Goal: Information Seeking & Learning: Learn about a topic

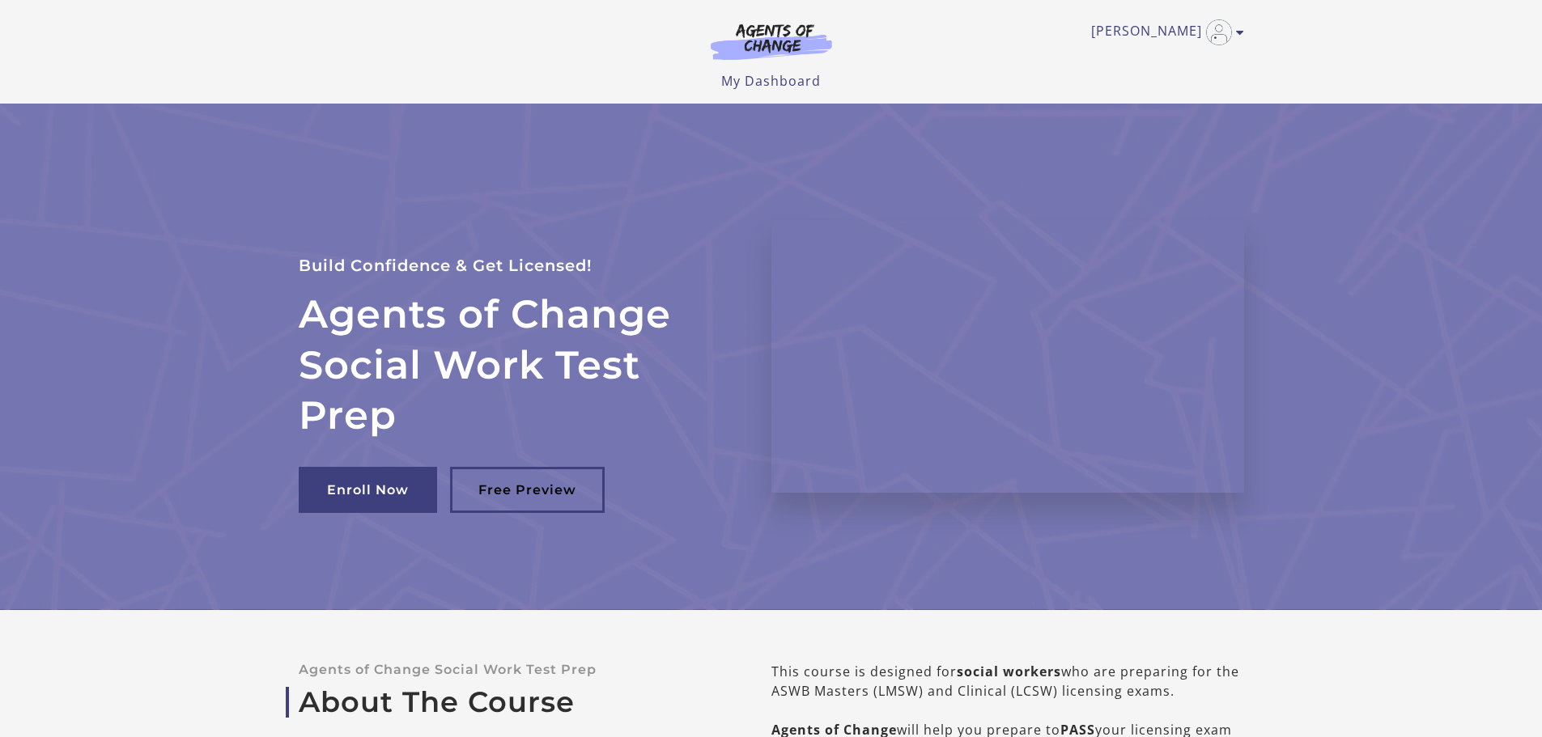
click at [760, 42] on img at bounding box center [771, 41] width 155 height 37
click at [522, 485] on link "Free Preview" at bounding box center [527, 490] width 155 height 46
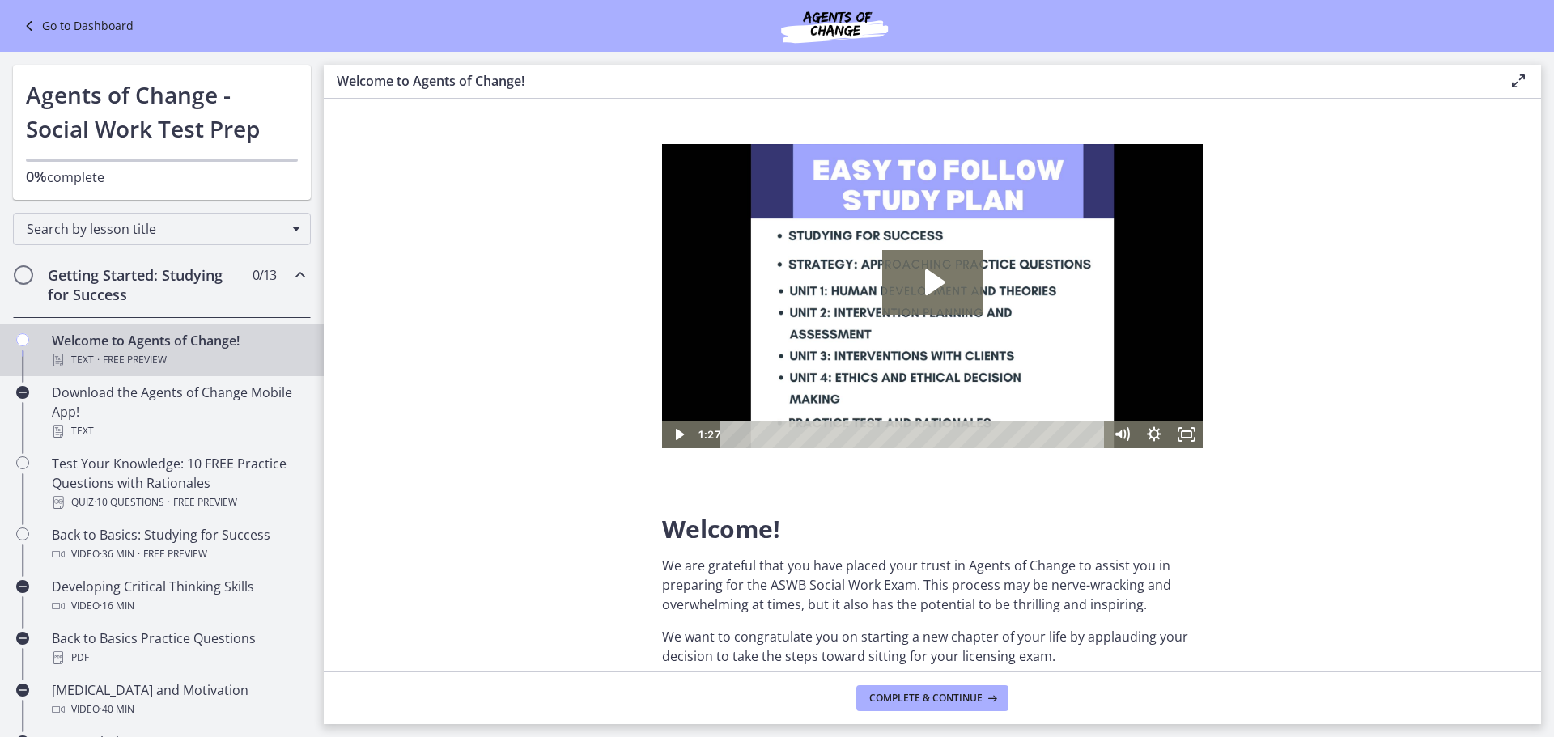
click at [110, 27] on link "Go to Dashboard" at bounding box center [76, 25] width 114 height 19
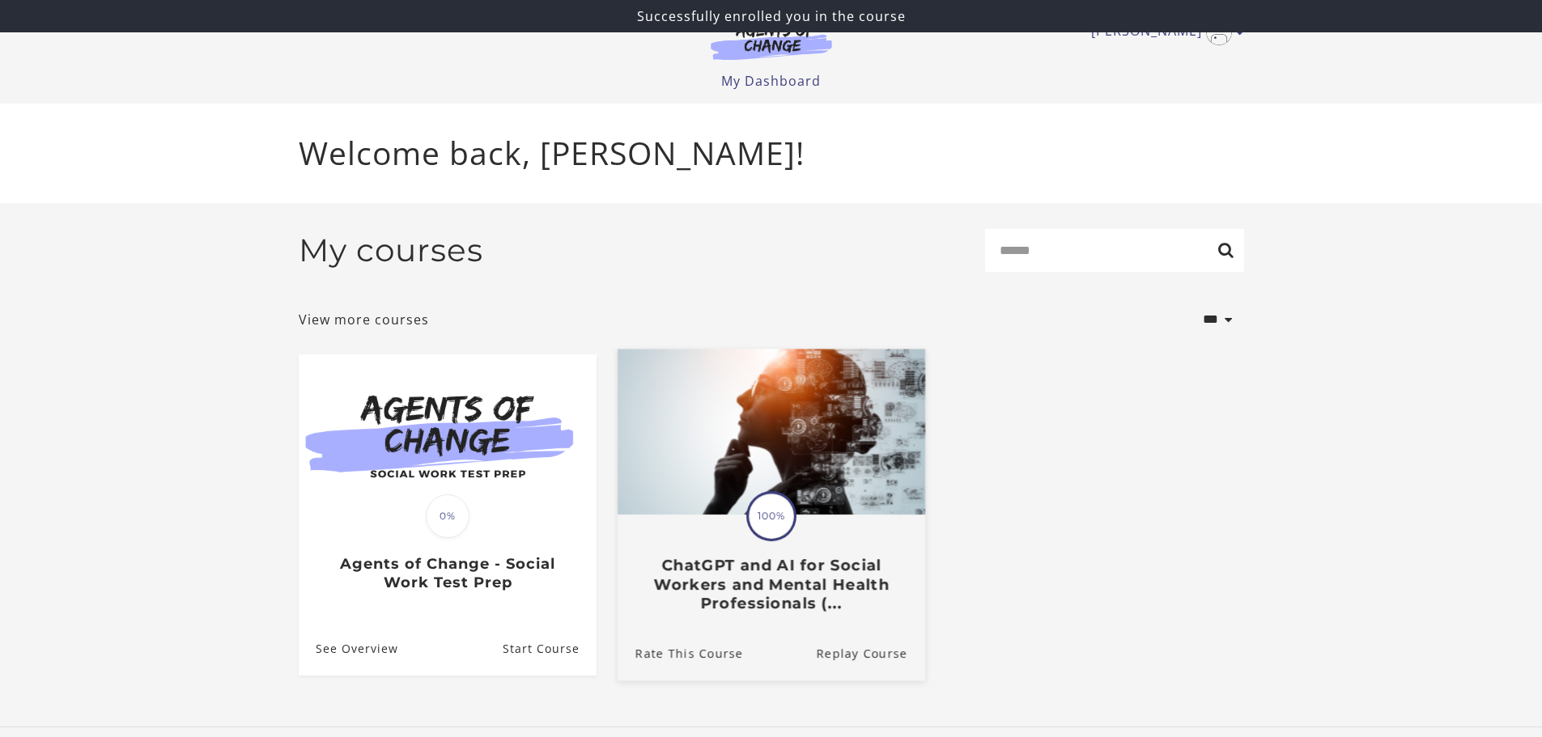
click at [729, 445] on img at bounding box center [771, 432] width 308 height 166
